Goal: Book appointment/travel/reservation

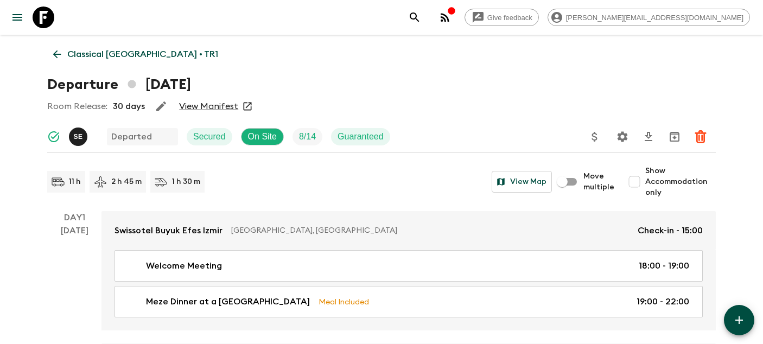
click at [47, 20] on icon at bounding box center [44, 18] width 22 height 22
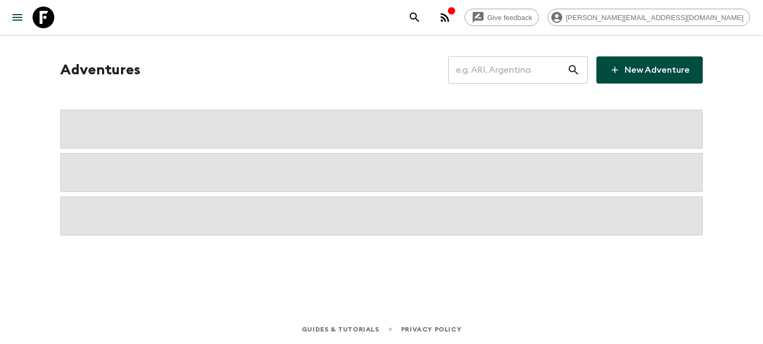
click at [491, 71] on input "text" at bounding box center [507, 70] width 119 height 30
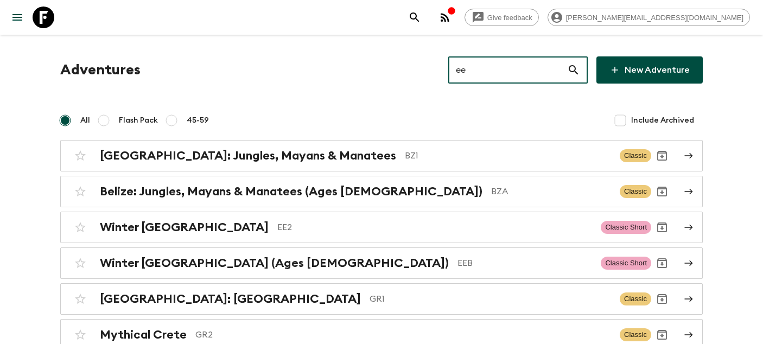
type input "ee2"
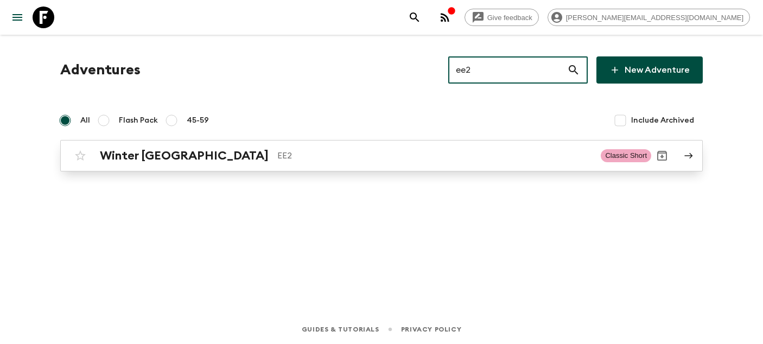
click at [110, 160] on h2 "Winter [GEOGRAPHIC_DATA]" at bounding box center [184, 156] width 169 height 14
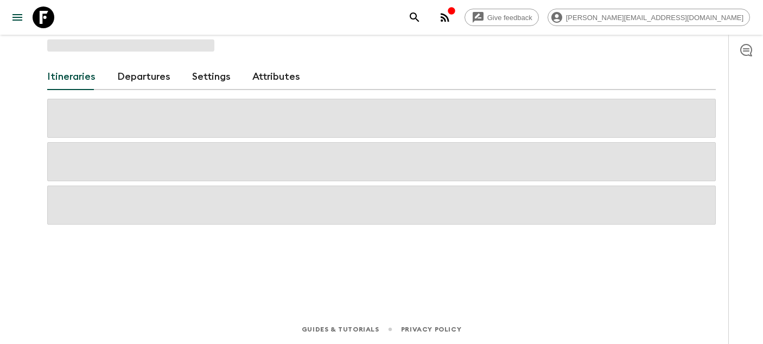
click at [144, 82] on link "Departures" at bounding box center [143, 77] width 53 height 26
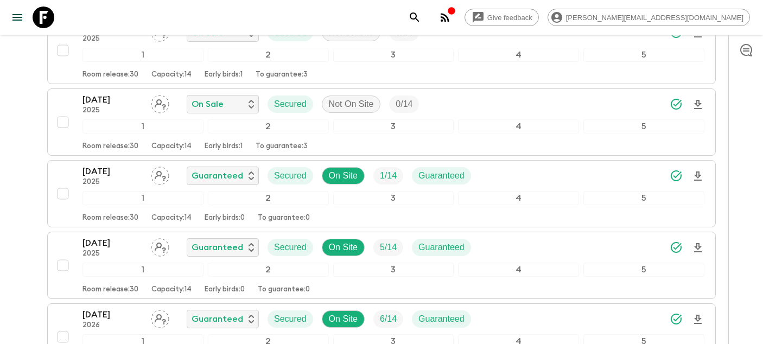
scroll to position [379, 0]
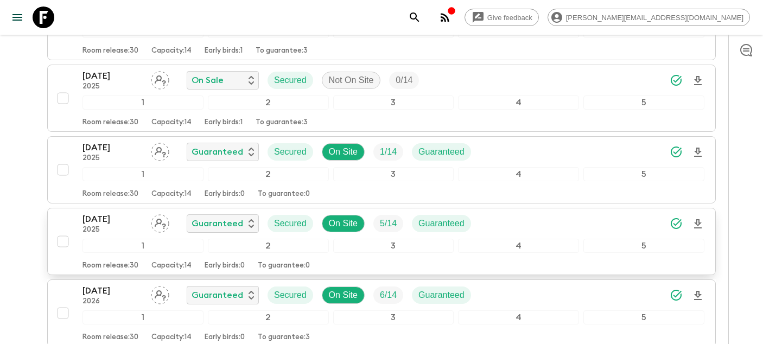
click at [95, 224] on p "[DATE]" at bounding box center [112, 219] width 60 height 13
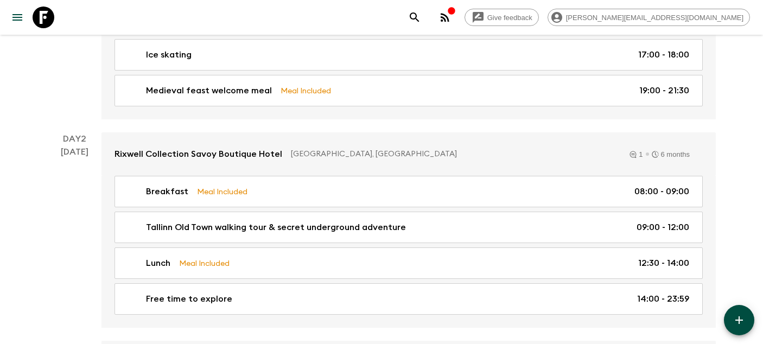
scroll to position [288, 0]
click at [41, 25] on icon at bounding box center [44, 18] width 22 height 22
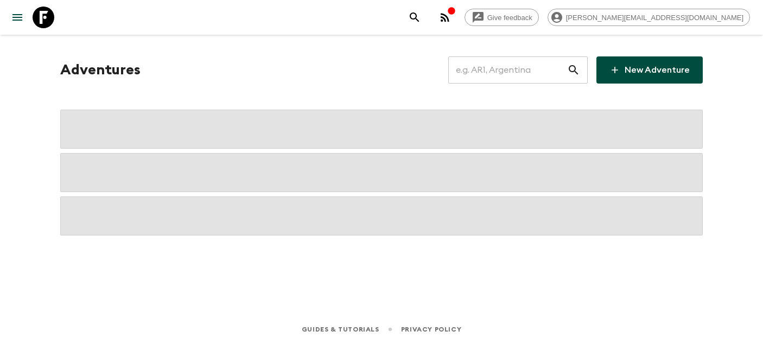
click at [543, 84] on input "text" at bounding box center [507, 70] width 119 height 30
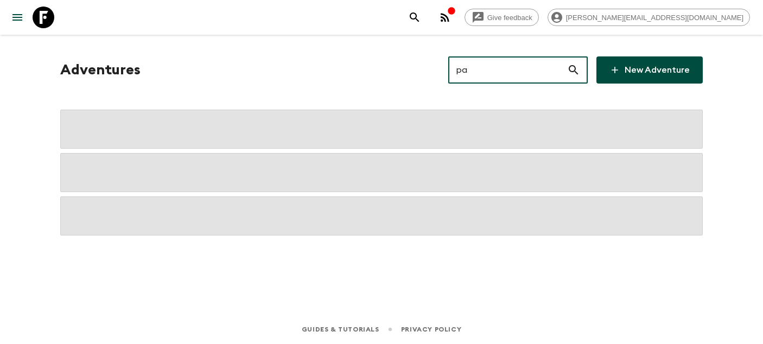
type input "pa1"
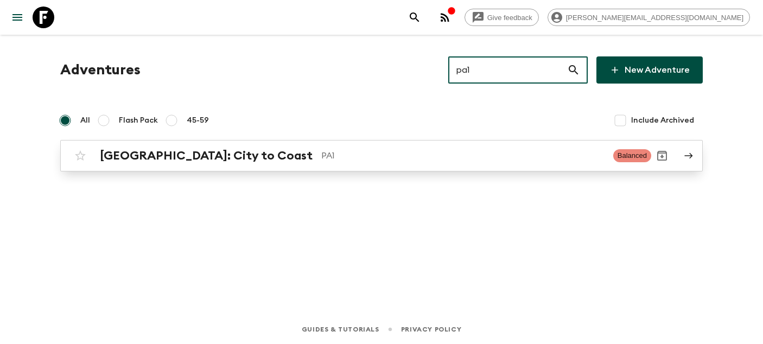
click at [321, 160] on p "PA1" at bounding box center [462, 155] width 283 height 13
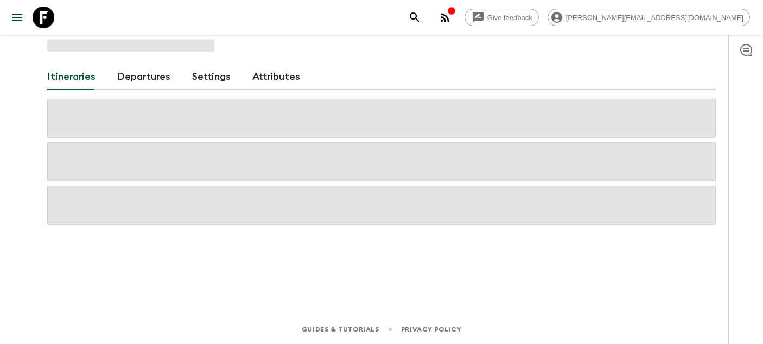
click at [151, 86] on link "Departures" at bounding box center [143, 77] width 53 height 26
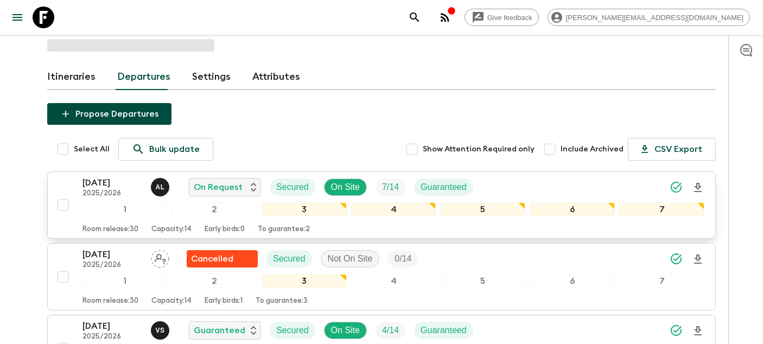
click at [99, 181] on p "[DATE]" at bounding box center [112, 182] width 60 height 13
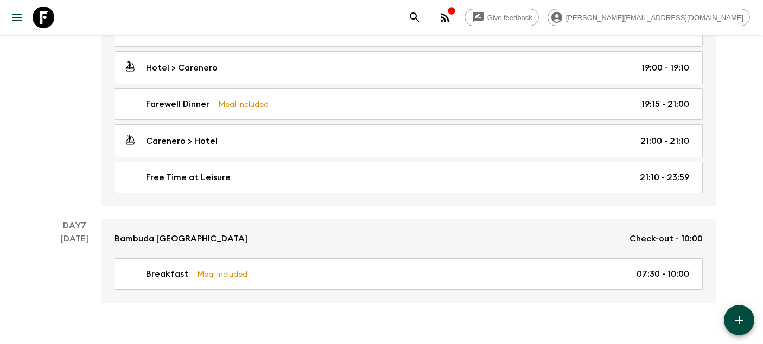
scroll to position [1512, 0]
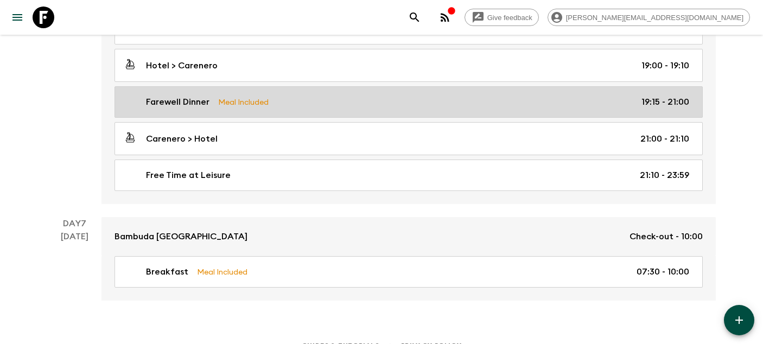
click at [300, 105] on div "Farewell Dinner Meal Included 19:15 - 21:00" at bounding box center [406, 102] width 565 height 13
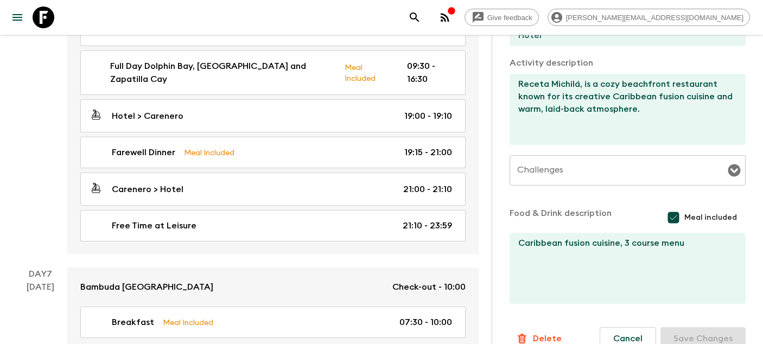
scroll to position [381, 0]
